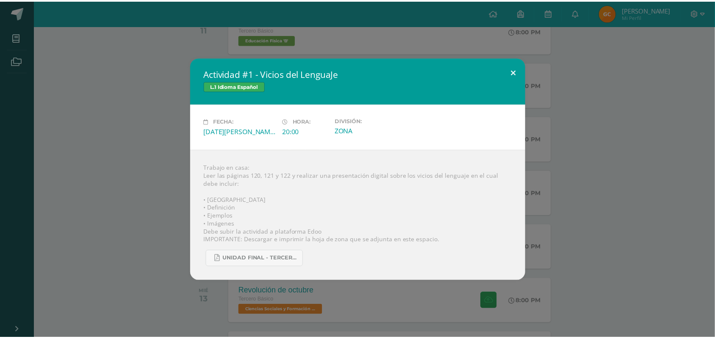
scroll to position [159, 0]
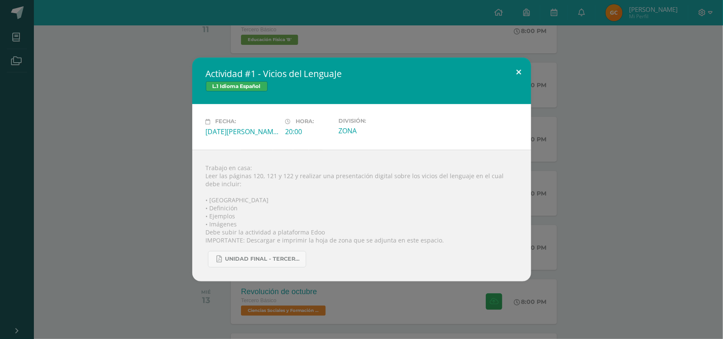
click at [518, 73] on button at bounding box center [519, 72] width 24 height 29
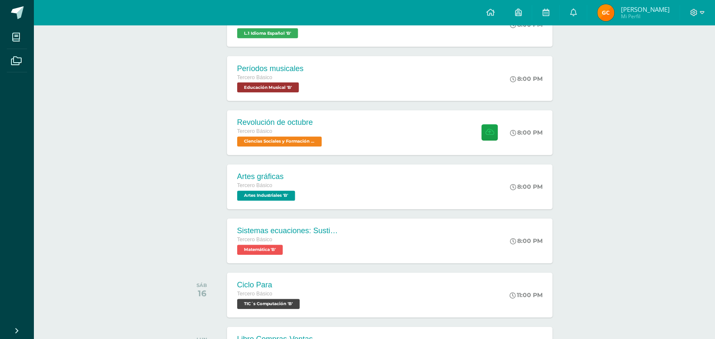
scroll to position [356, 0]
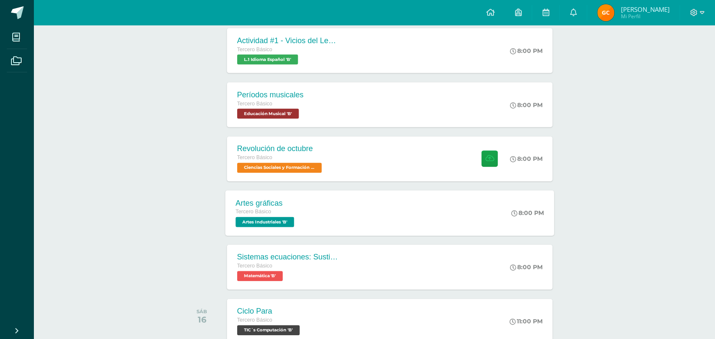
click at [274, 215] on div "Tercero Básico" at bounding box center [266, 212] width 61 height 9
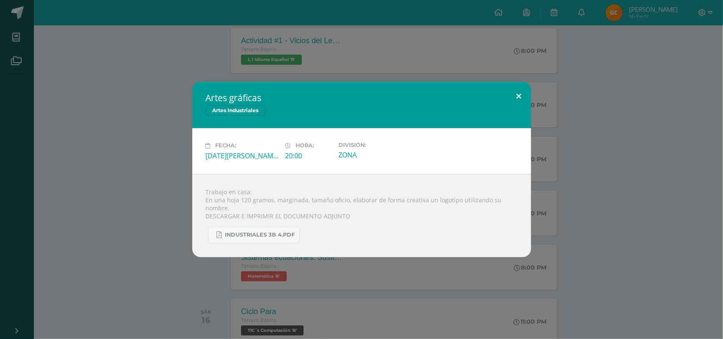
click at [518, 93] on button at bounding box center [519, 96] width 24 height 29
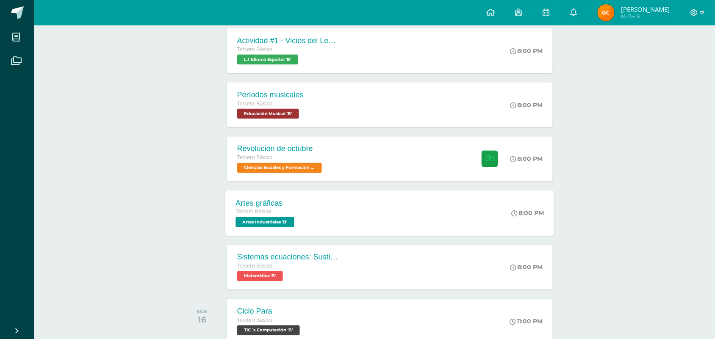
click at [248, 221] on span "Artes Industriales 'B'" at bounding box center [265, 222] width 58 height 10
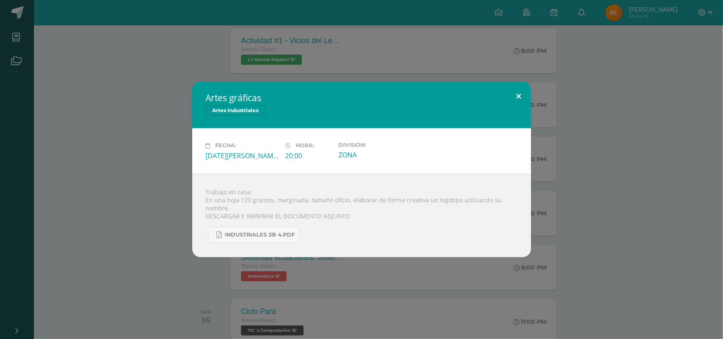
click at [520, 94] on button at bounding box center [519, 96] width 24 height 29
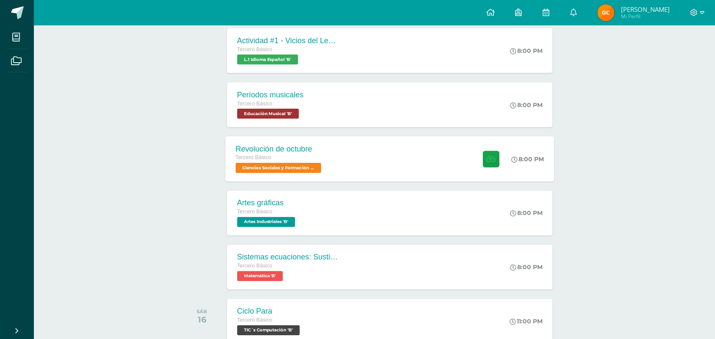
click at [353, 146] on div "Revolución de octubre Tercero Básico Ciencias Sociales y Formación Ciudadana 'B…" at bounding box center [389, 158] width 329 height 45
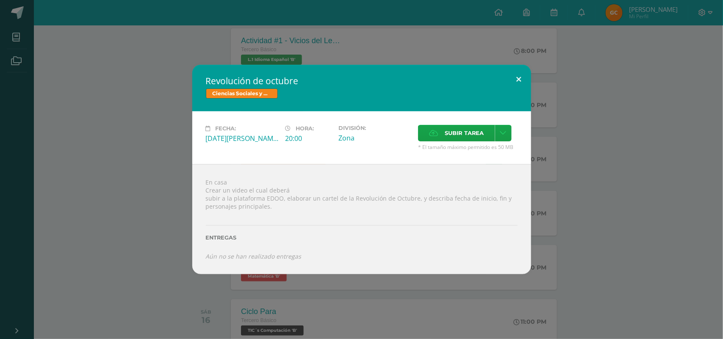
click at [521, 78] on button at bounding box center [519, 79] width 24 height 29
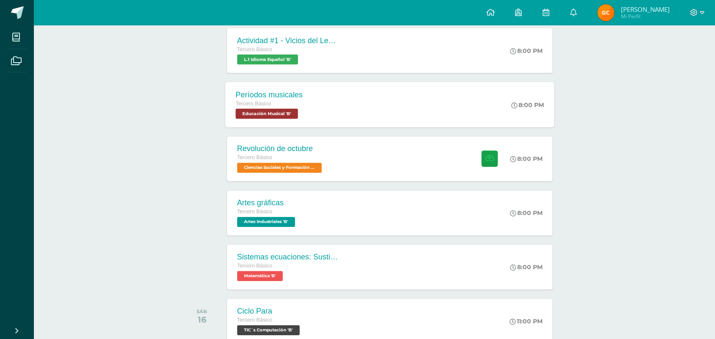
click at [352, 101] on div "Períodos musicales Tercero Básico Educación Musical 'B' 8:00 PM Períodos musica…" at bounding box center [389, 104] width 329 height 45
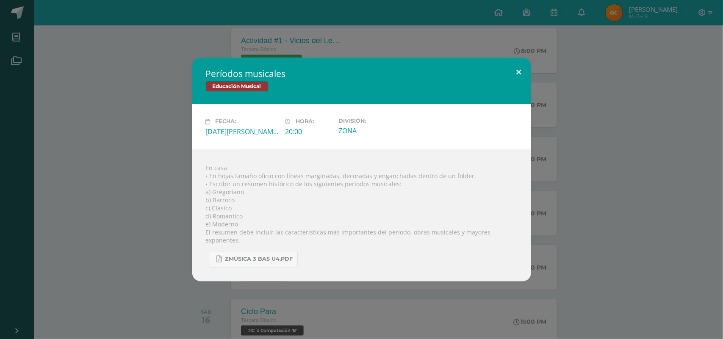
click at [517, 75] on button at bounding box center [519, 72] width 24 height 29
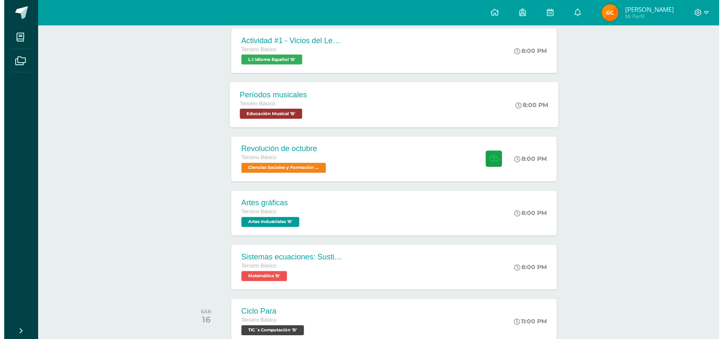
scroll to position [303, 0]
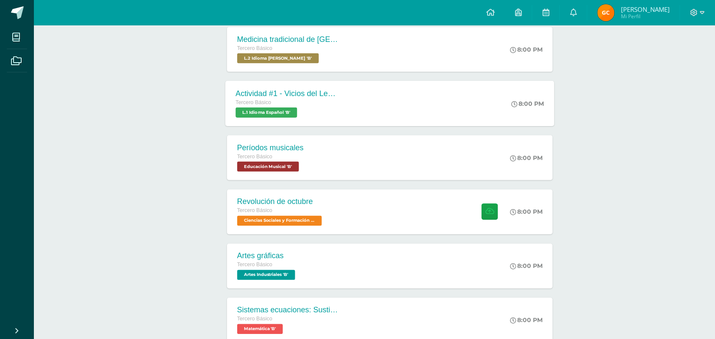
click at [289, 113] on span "L.1 Idioma Español 'B'" at bounding box center [266, 113] width 61 height 10
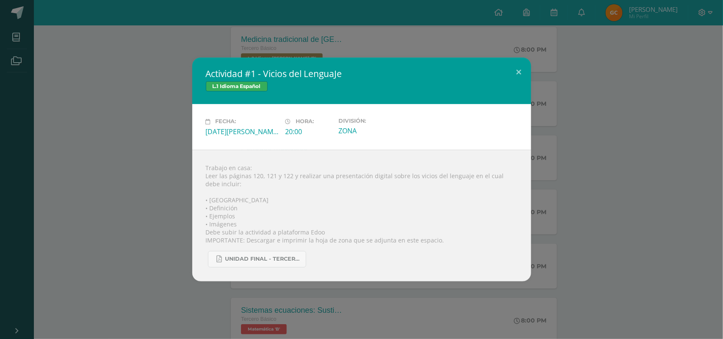
click at [348, 72] on h2 "Actividad #1 - Vicios del LenguaJe" at bounding box center [362, 74] width 312 height 12
drag, startPoint x: 343, startPoint y: 73, endPoint x: 269, endPoint y: 69, distance: 74.2
click at [270, 69] on h2 "Actividad #1 - Vicios del LenguaJe" at bounding box center [362, 74] width 312 height 12
click at [242, 258] on span "UNIDAD FINAL - TERCERO BASICO A-B-C.pdf" at bounding box center [263, 259] width 76 height 7
click at [637, 145] on div "Actividad #1 - Vicios del LenguaJe L.1 Idioma Español Fecha: Martes 12 de Agost…" at bounding box center [361, 170] width 716 height 224
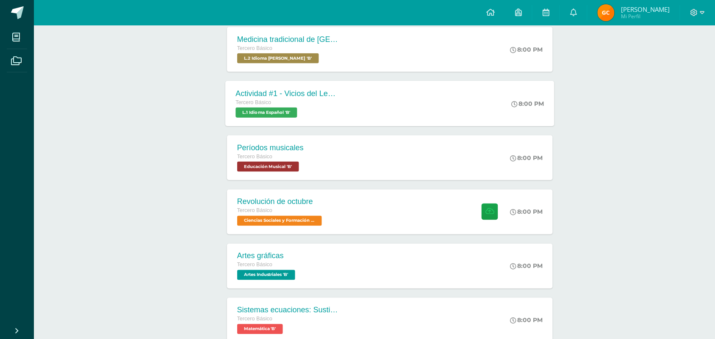
click at [335, 101] on div "Tercero Básico" at bounding box center [287, 102] width 103 height 9
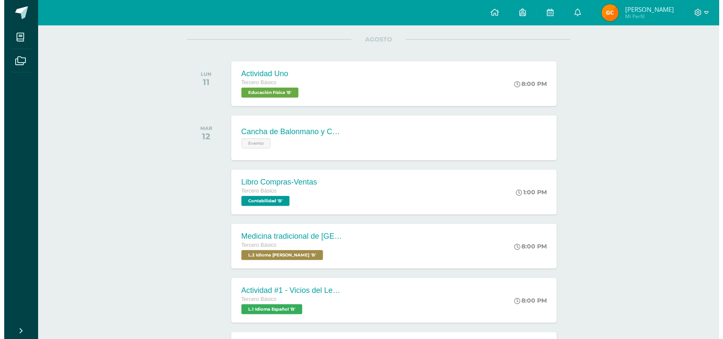
scroll to position [159, 0]
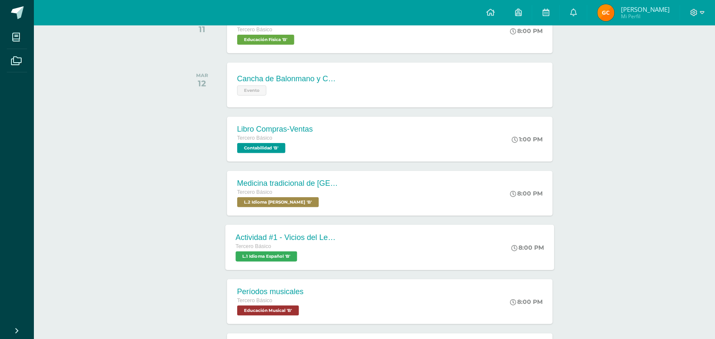
click at [263, 258] on span "L.1 Idioma Español 'B'" at bounding box center [266, 257] width 61 height 10
